Goal: Task Accomplishment & Management: Manage account settings

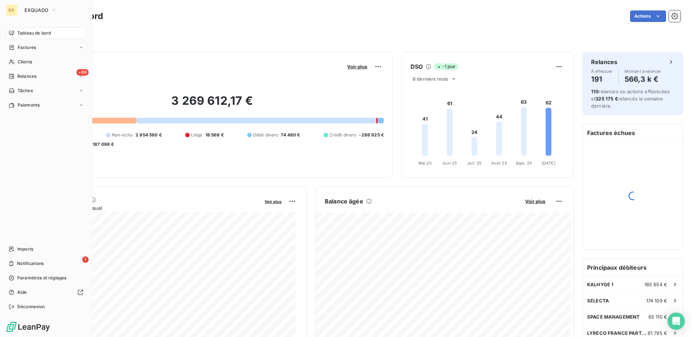
click at [15, 12] on div "EX" at bounding box center [12, 10] width 12 height 12
click at [52, 9] on icon "button" at bounding box center [54, 9] width 6 height 7
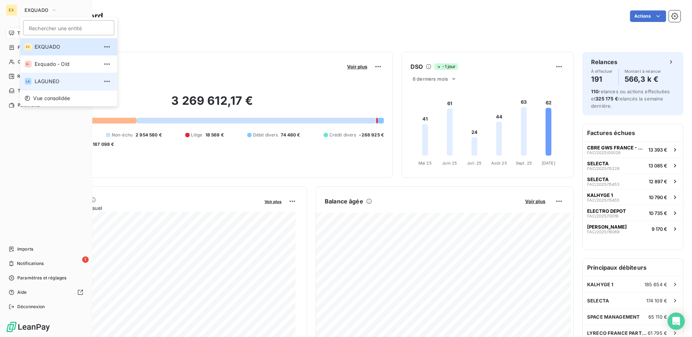
click at [67, 79] on span "LAGUNEO" at bounding box center [67, 81] width 64 height 7
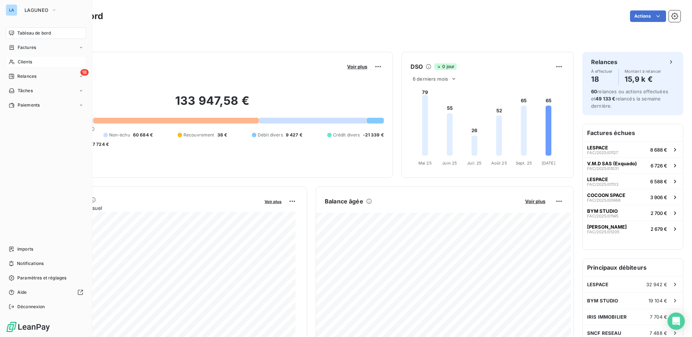
click at [40, 63] on div "Clients" at bounding box center [46, 62] width 80 height 12
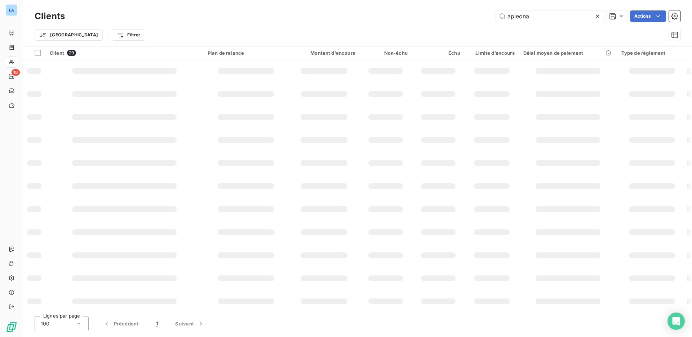
type input "apleona"
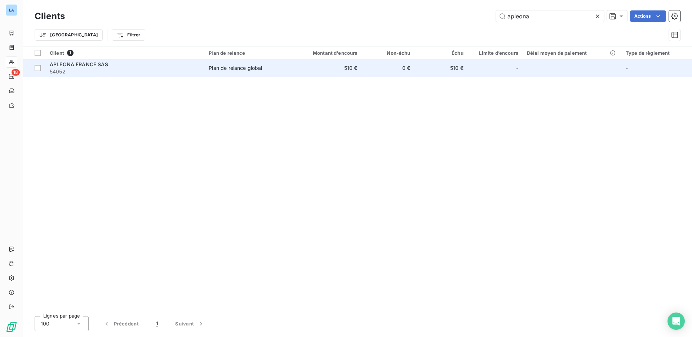
click at [178, 66] on div "APLEONA FRANCE SAS" at bounding box center [125, 64] width 150 height 7
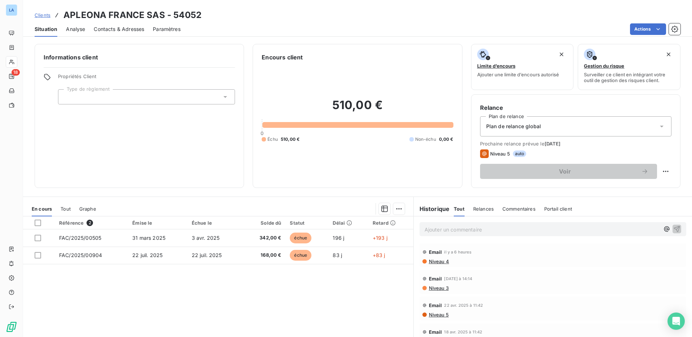
click at [78, 28] on span "Analyse" at bounding box center [75, 29] width 19 height 7
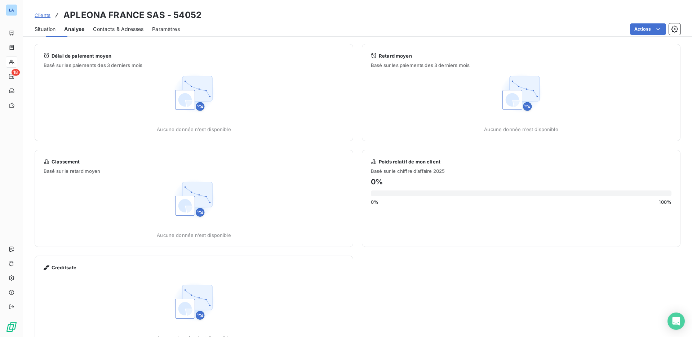
click at [125, 31] on span "Contacts & Adresses" at bounding box center [118, 29] width 50 height 7
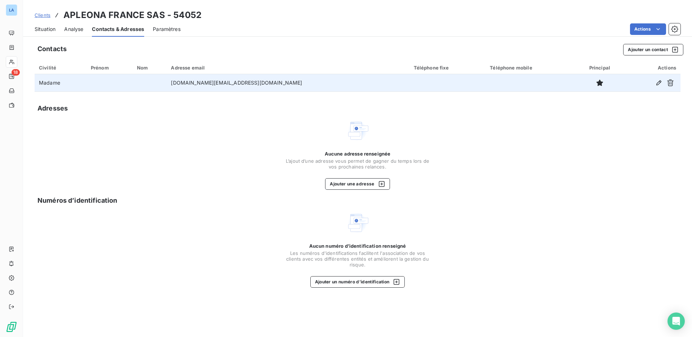
click at [293, 85] on td "[DOMAIN_NAME][EMAIL_ADDRESS][DOMAIN_NAME]" at bounding box center [288, 82] width 243 height 17
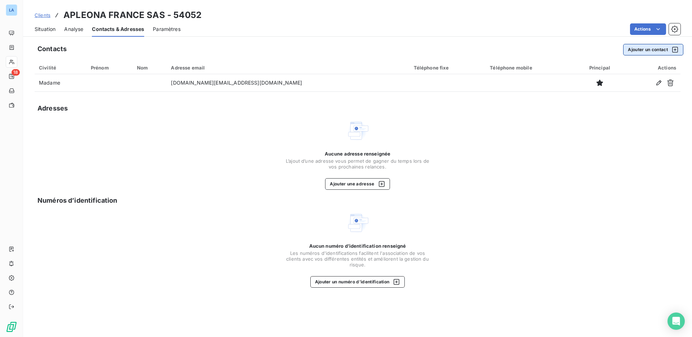
click at [653, 48] on button "Ajouter un contact" at bounding box center [653, 50] width 60 height 12
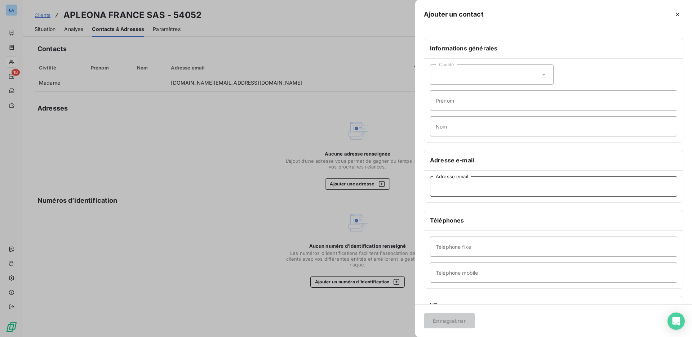
paste input "[DOMAIN_NAME][EMAIL_ADDRESS][DOMAIN_NAME]"
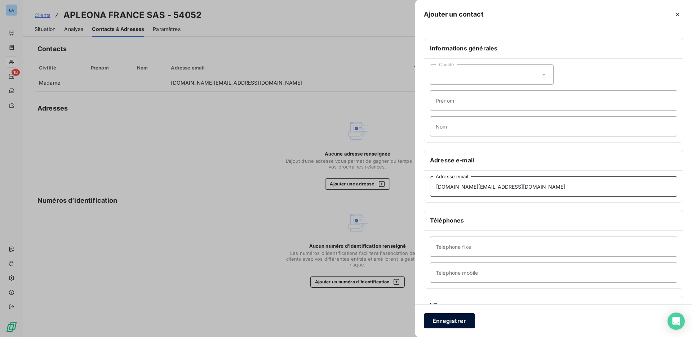
type input "[DOMAIN_NAME][EMAIL_ADDRESS][DOMAIN_NAME]"
click at [460, 320] on button "Enregistrer" at bounding box center [449, 321] width 51 height 15
